Goal: Task Accomplishment & Management: Manage account settings

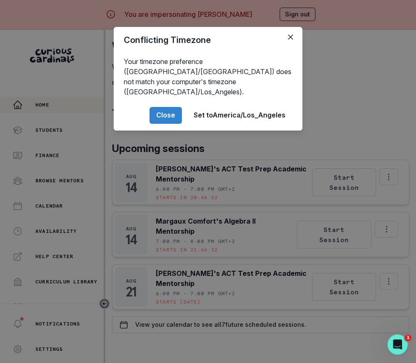
click at [159, 216] on div "Conflicting Timezone Your timezone preference ([GEOGRAPHIC_DATA]/[GEOGRAPHIC_DA…" at bounding box center [208, 181] width 416 height 363
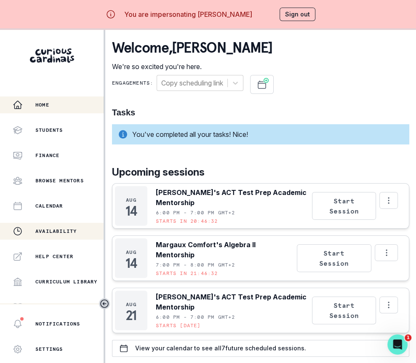
click at [77, 230] on p "Availability" at bounding box center [55, 231] width 41 height 7
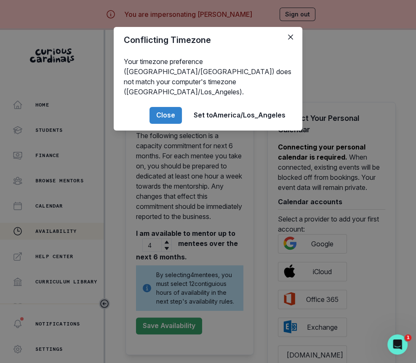
click at [264, 169] on div "Conflicting Timezone Your timezone preference ([GEOGRAPHIC_DATA]/[GEOGRAPHIC_DA…" at bounding box center [208, 181] width 416 height 363
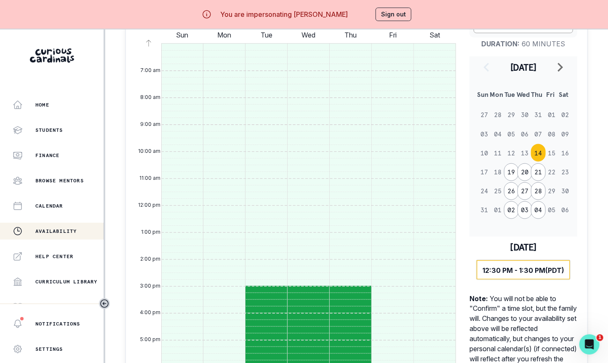
scroll to position [410, 0]
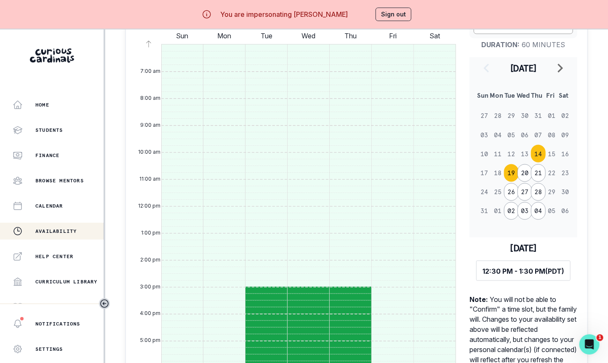
click at [415, 171] on button "19" at bounding box center [511, 173] width 15 height 18
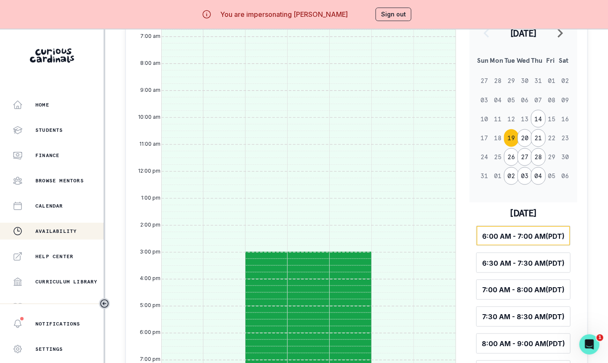
scroll to position [403, 0]
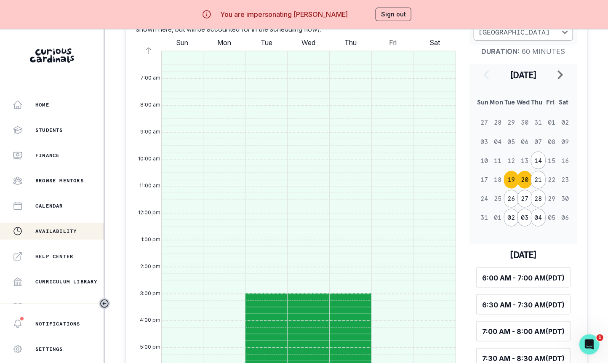
click at [415, 175] on button "20" at bounding box center [524, 180] width 15 height 18
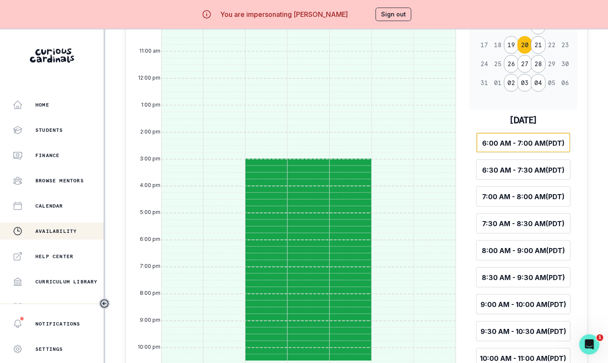
scroll to position [449, 0]
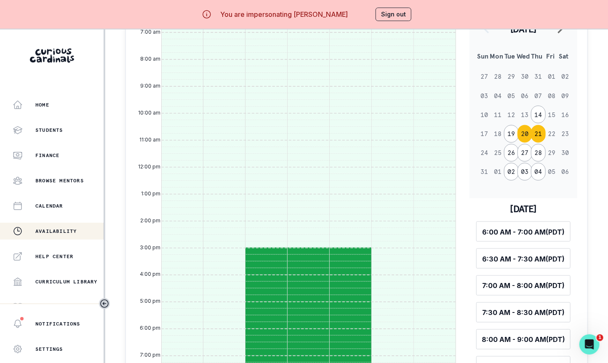
click at [415, 131] on button "21" at bounding box center [538, 134] width 15 height 18
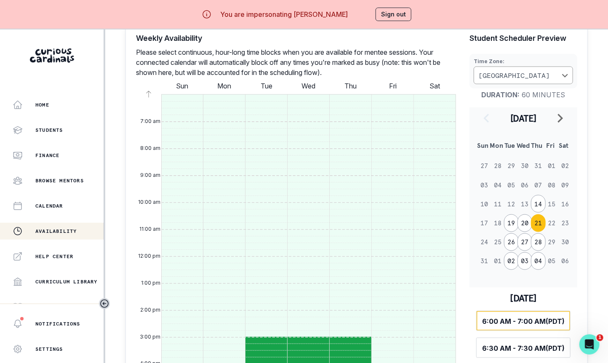
scroll to position [379, 0]
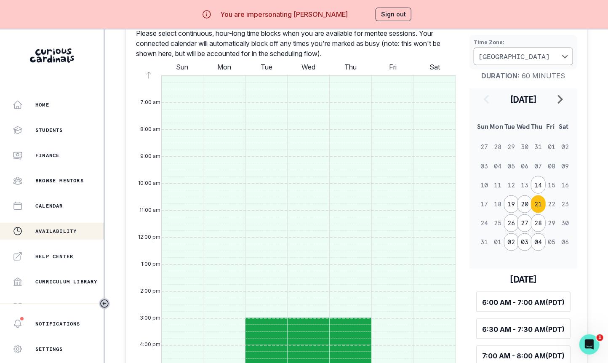
click at [401, 19] on button "Sign out" at bounding box center [393, 14] width 36 height 13
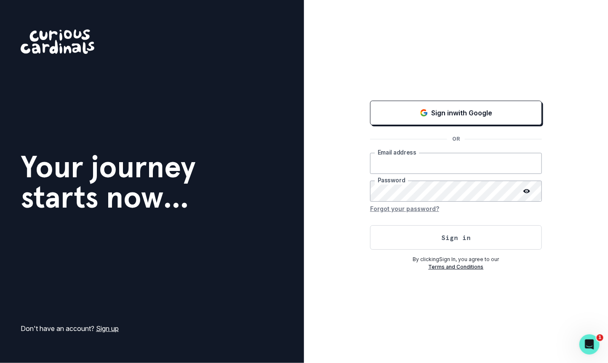
type input "[EMAIL_ADDRESS][DOMAIN_NAME]"
click at [415, 234] on button "Sign in" at bounding box center [456, 237] width 172 height 24
